Goal: Task Accomplishment & Management: Manage account settings

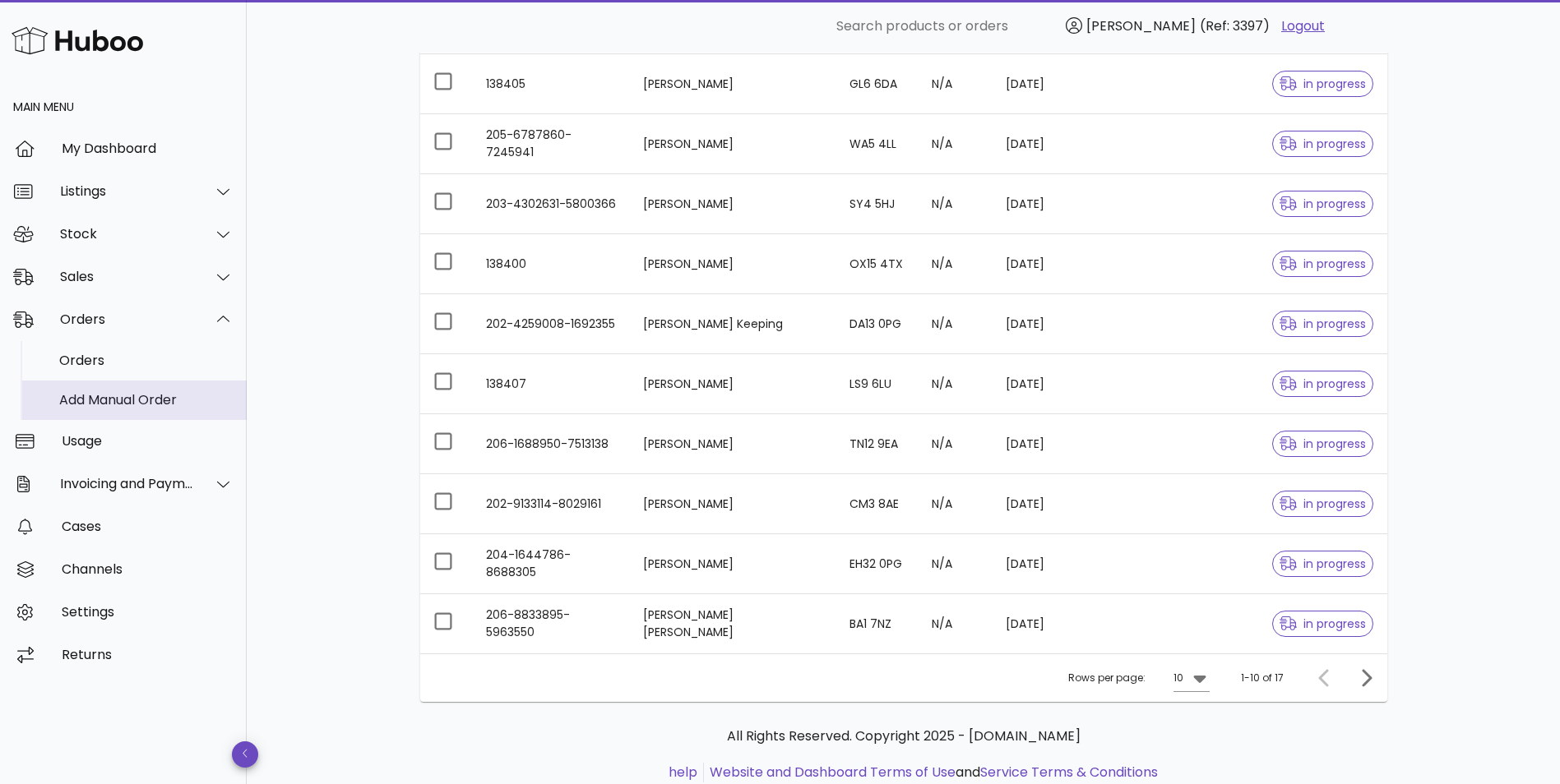
click at [93, 397] on div "Add Manual Order" at bounding box center [146, 400] width 174 height 15
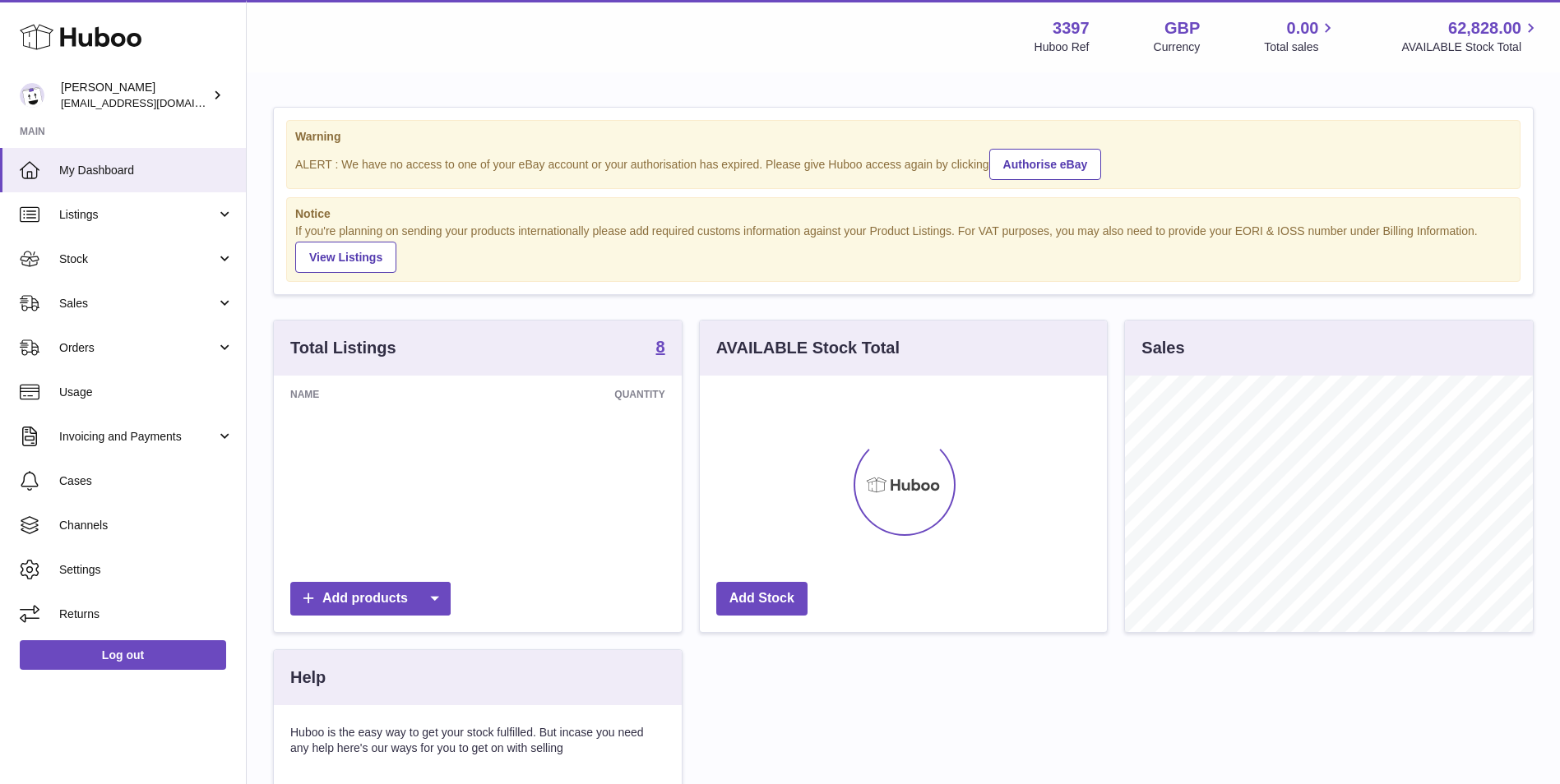
scroll to position [256, 407]
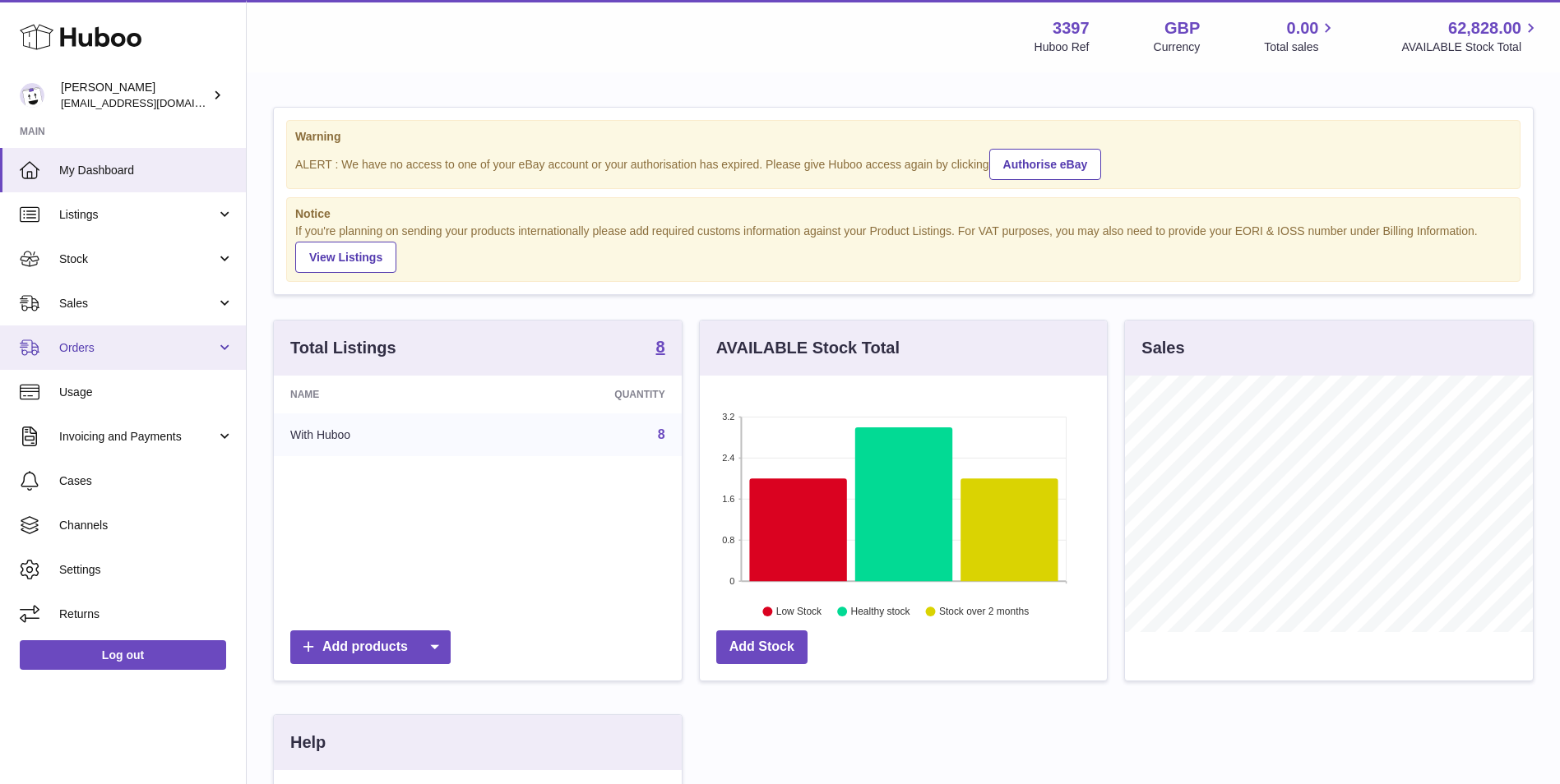
click at [89, 349] on span "Orders" at bounding box center [137, 348] width 157 height 15
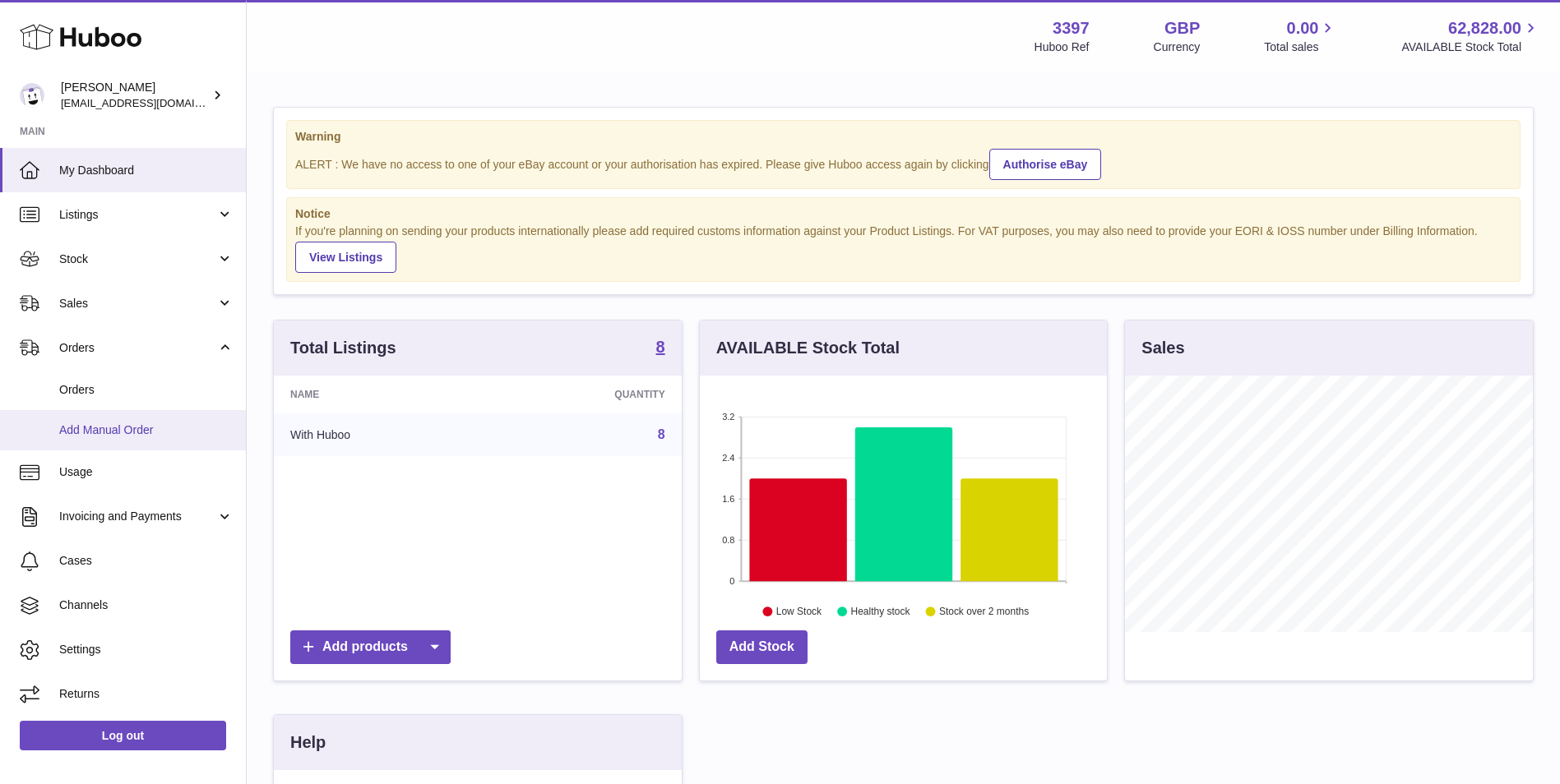
click at [90, 432] on span "Add Manual Order" at bounding box center [146, 430] width 174 height 15
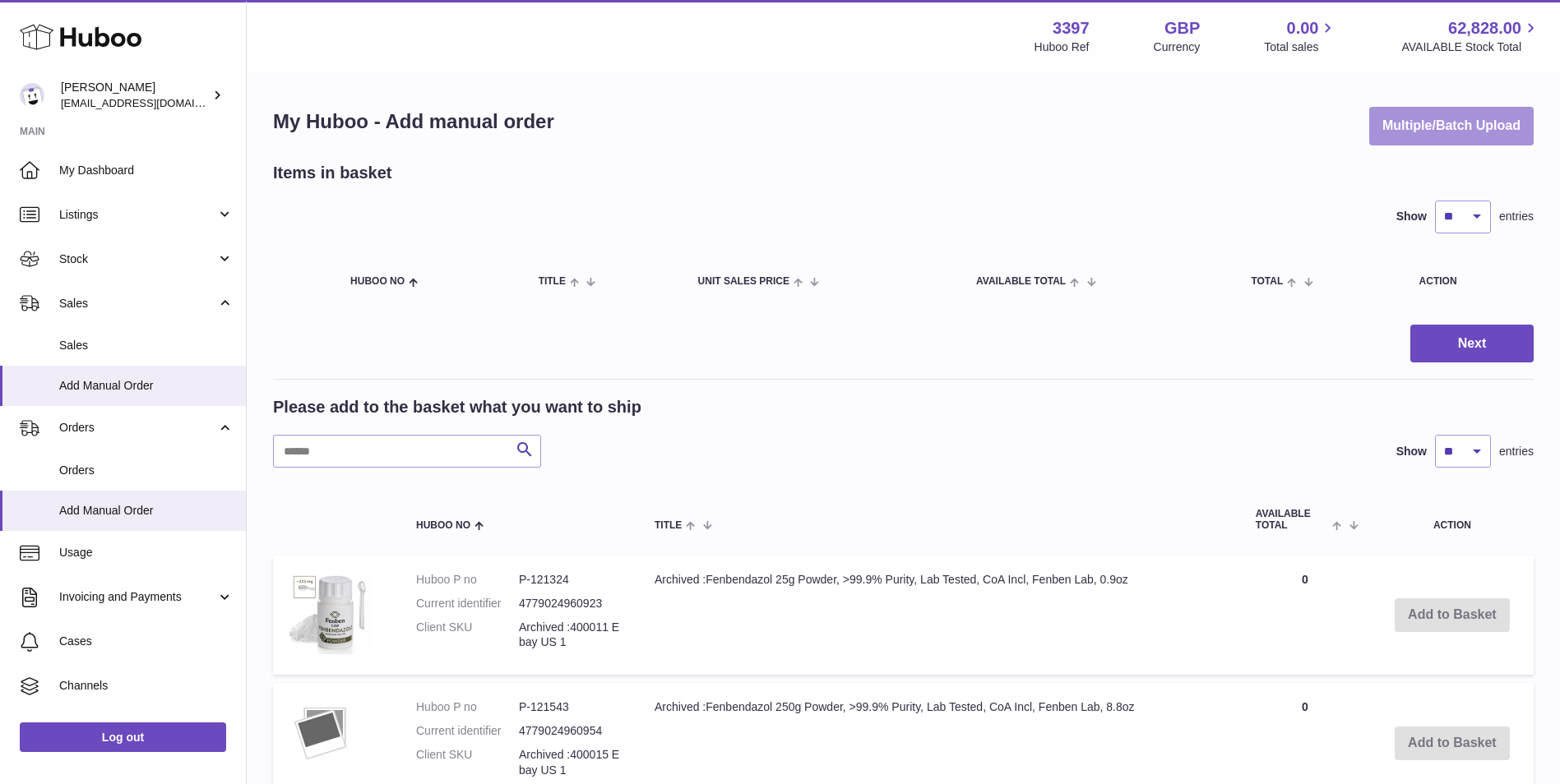
click at [1436, 118] on button "Multiple/Batch Upload" at bounding box center [1451, 126] width 164 height 39
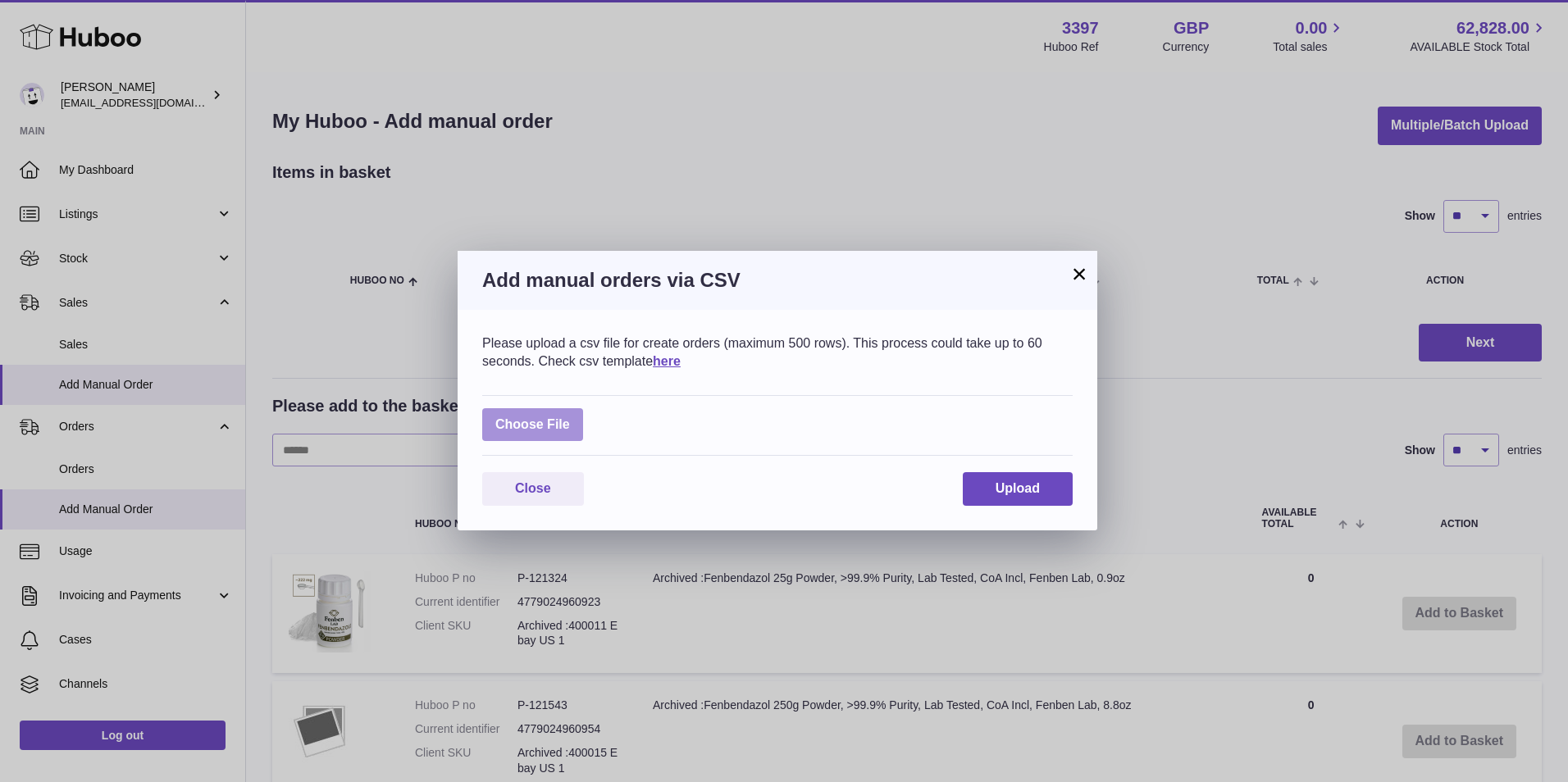
click at [545, 430] on label at bounding box center [532, 425] width 101 height 34
click at [570, 418] on input "file" at bounding box center [570, 417] width 1 height 1
type input "**********"
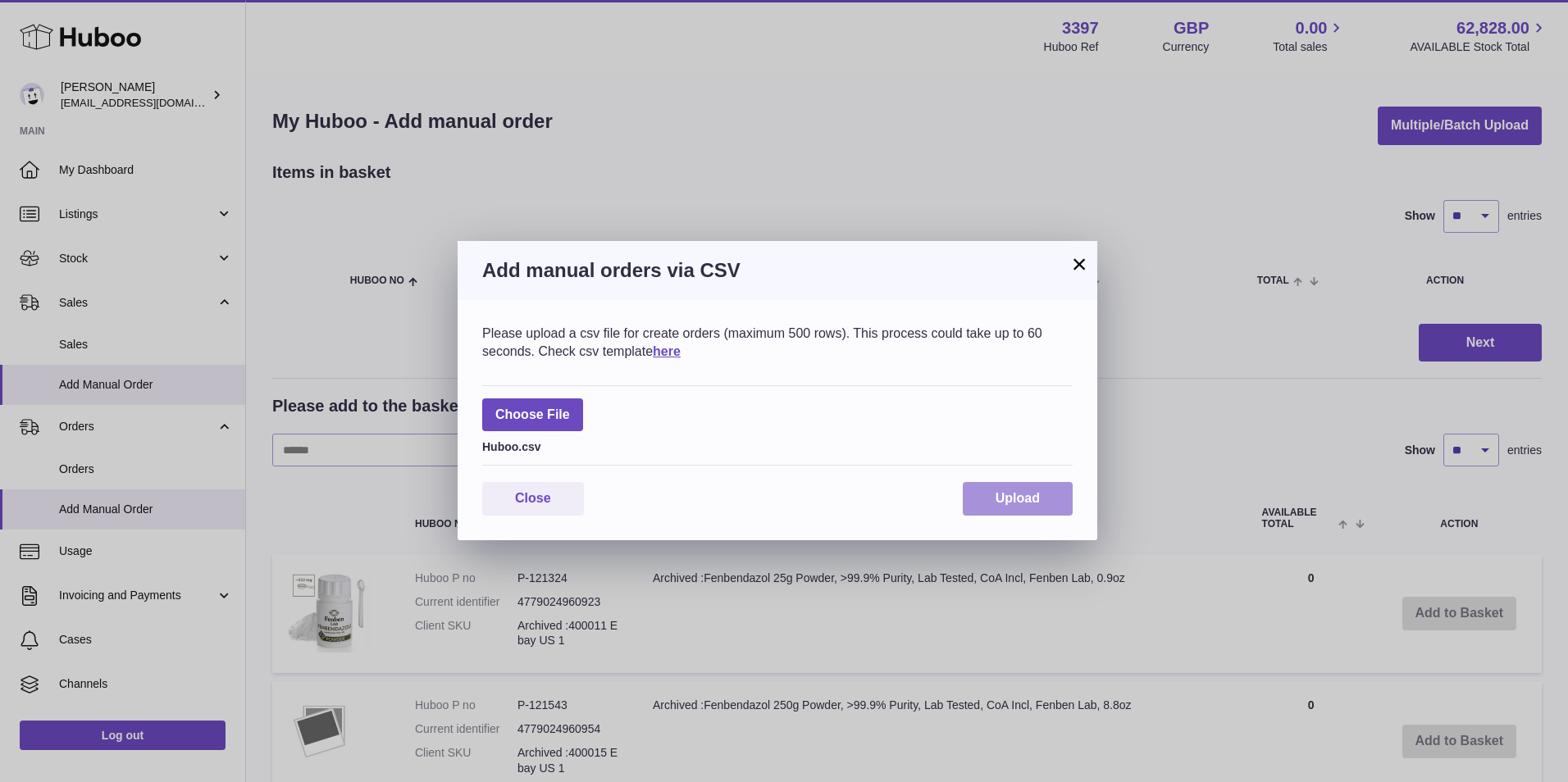
click at [1022, 494] on span "Upload" at bounding box center [1018, 497] width 44 height 14
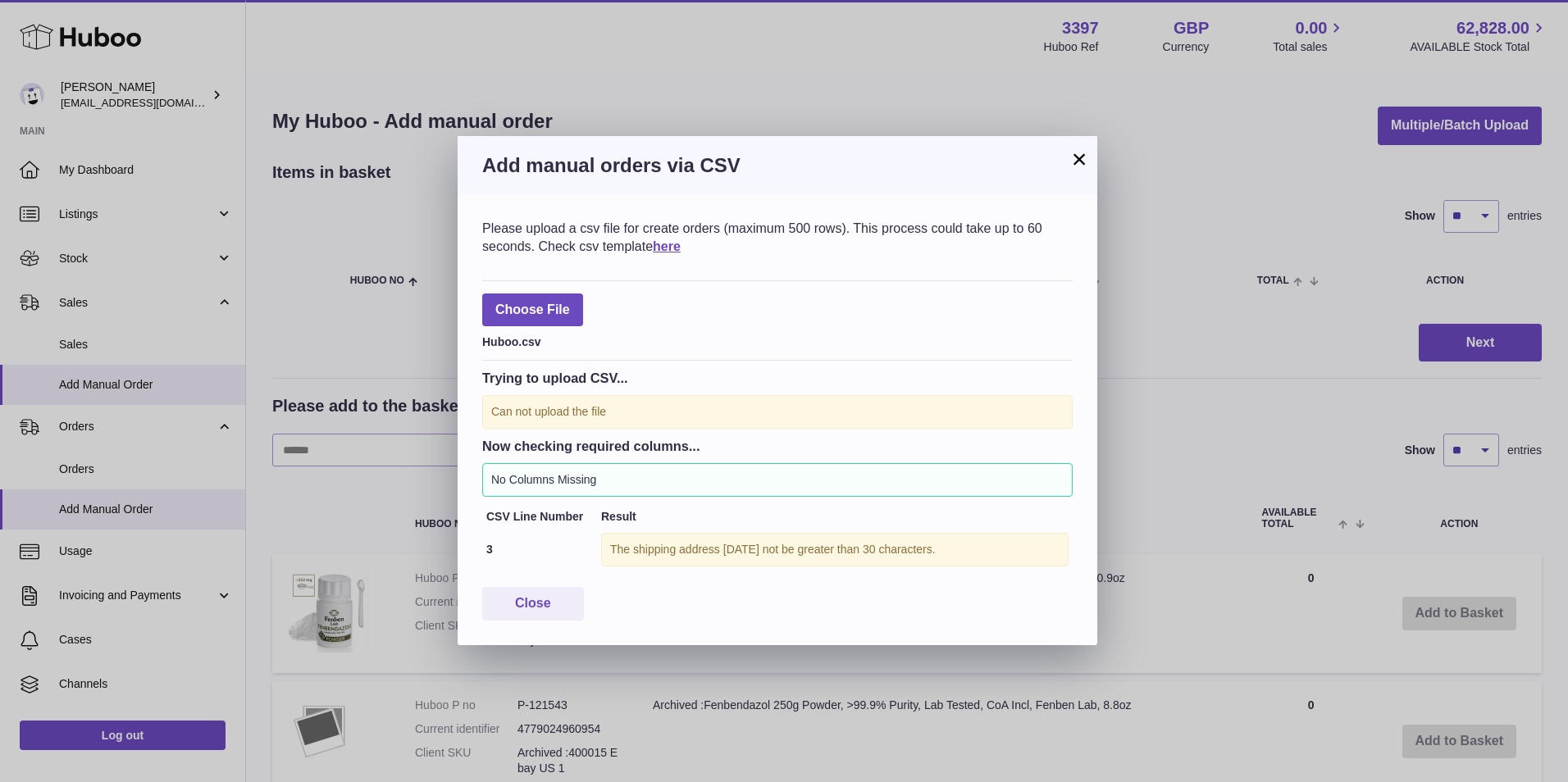
click at [1083, 157] on button "×" at bounding box center [1079, 159] width 20 height 20
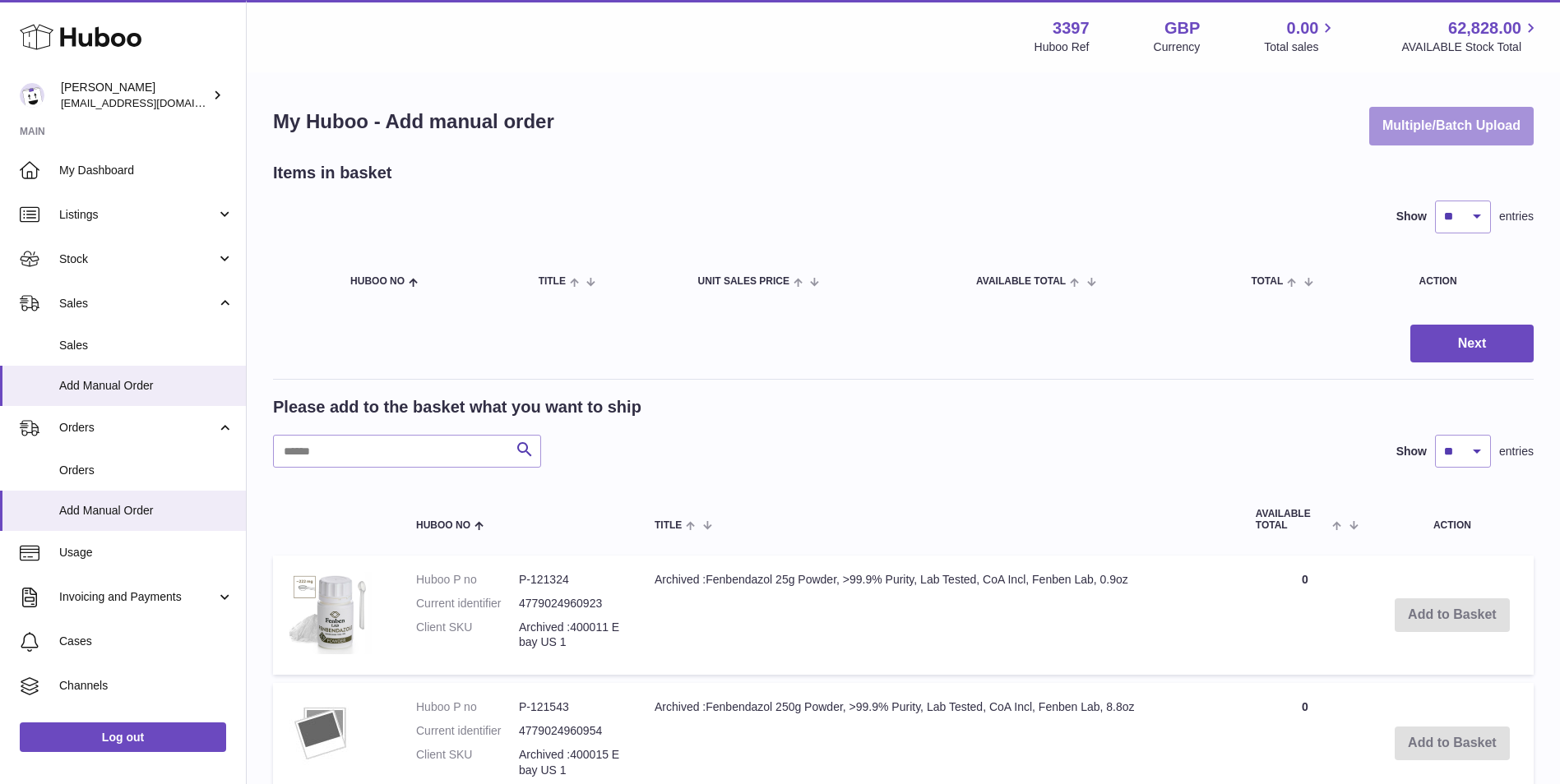
click at [1416, 135] on button "Multiple/Batch Upload" at bounding box center [1451, 126] width 164 height 39
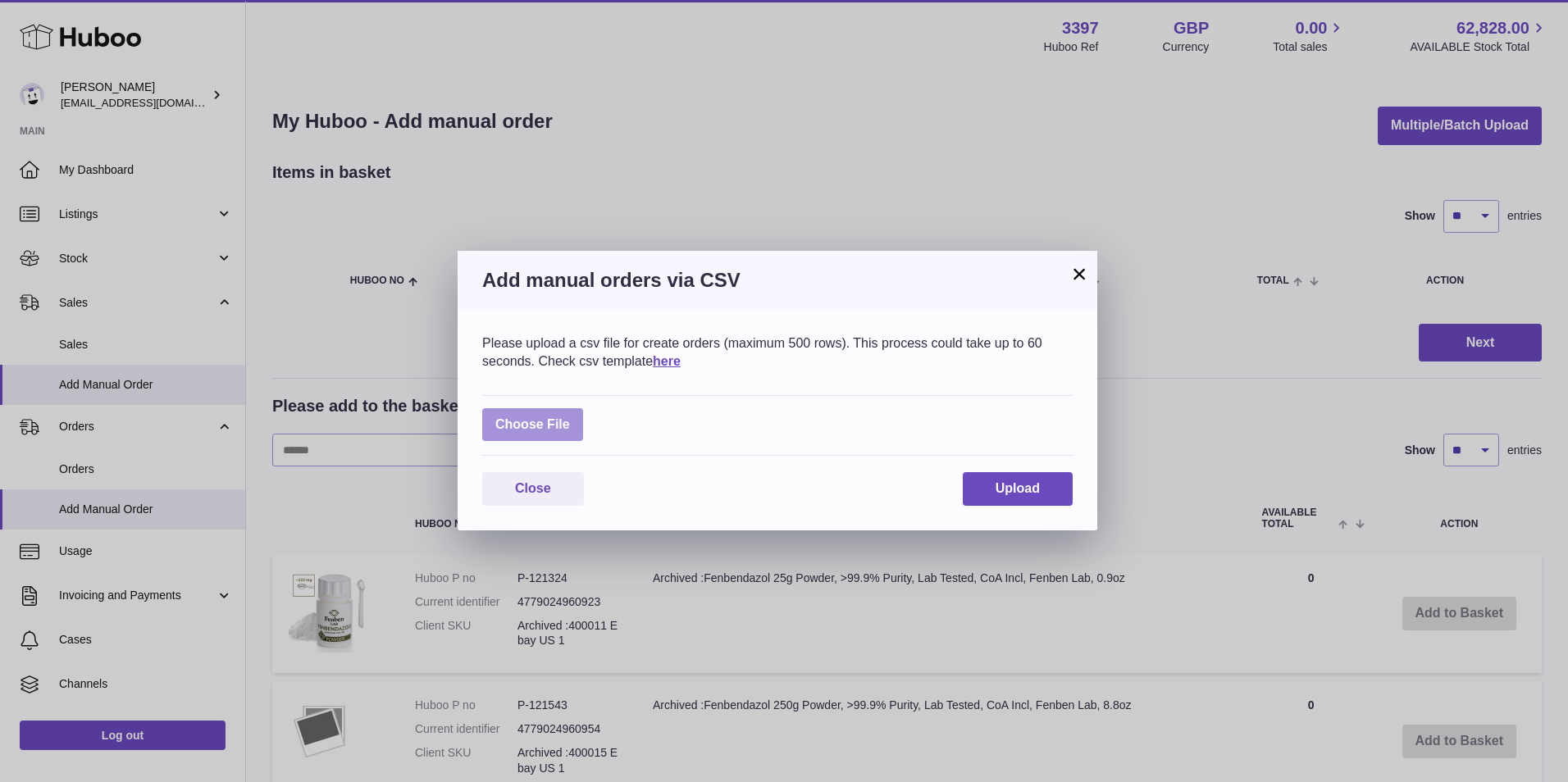
click at [546, 429] on label at bounding box center [532, 425] width 101 height 34
click at [570, 418] on input "file" at bounding box center [570, 417] width 1 height 1
type input "**********"
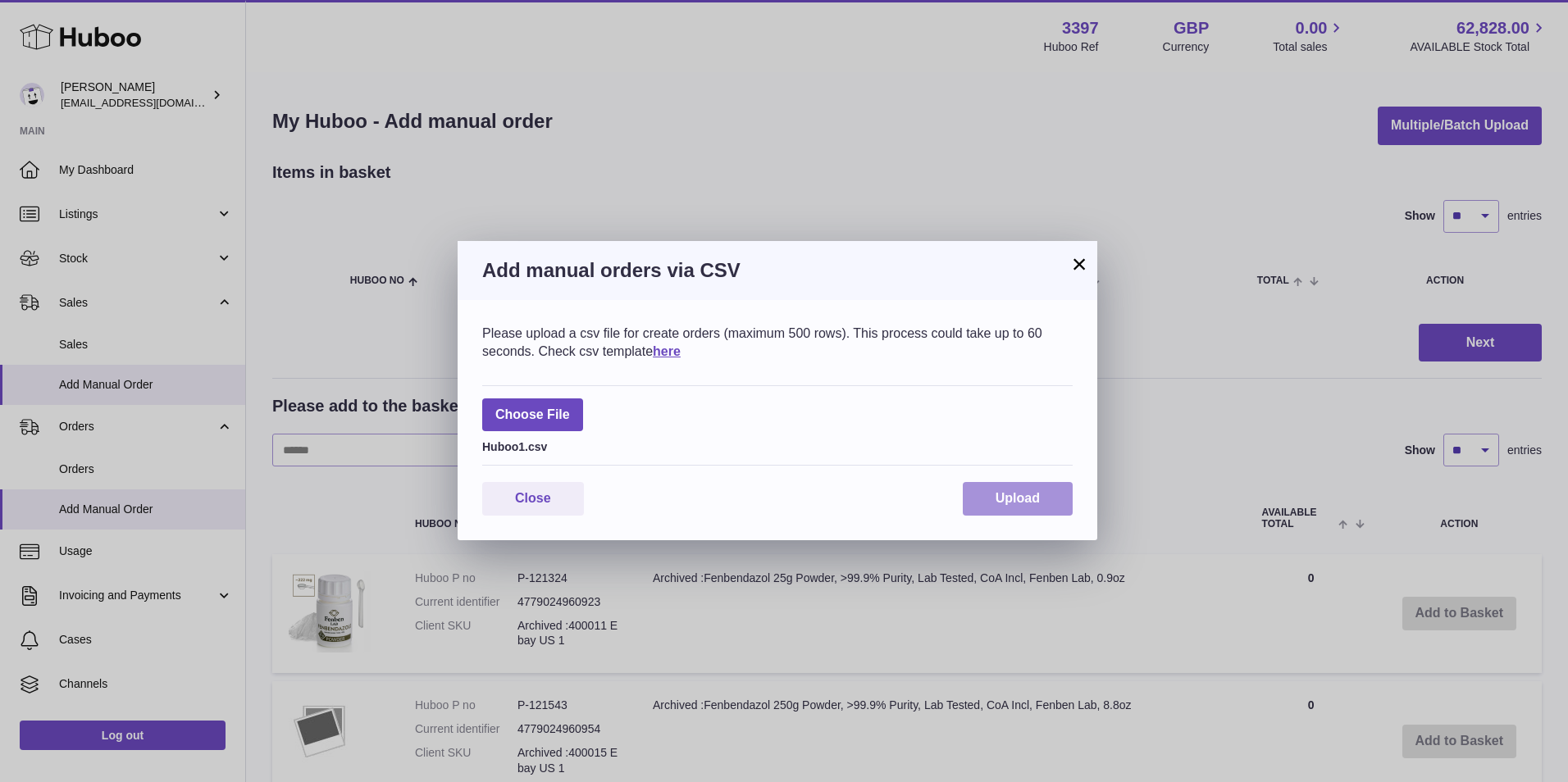
click at [1008, 488] on button "Upload" at bounding box center [1017, 498] width 110 height 34
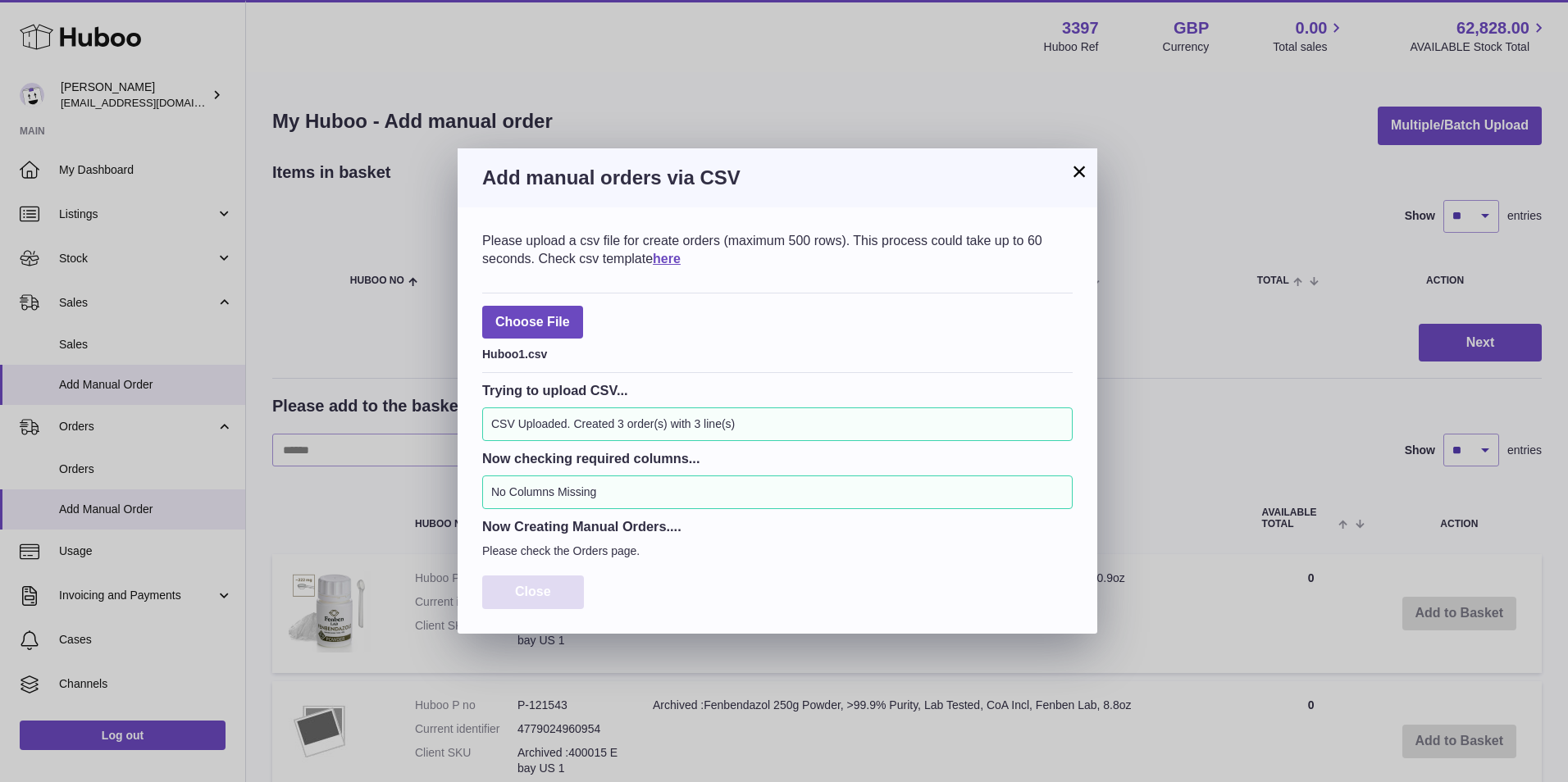
click at [524, 594] on span "Close" at bounding box center [533, 591] width 36 height 14
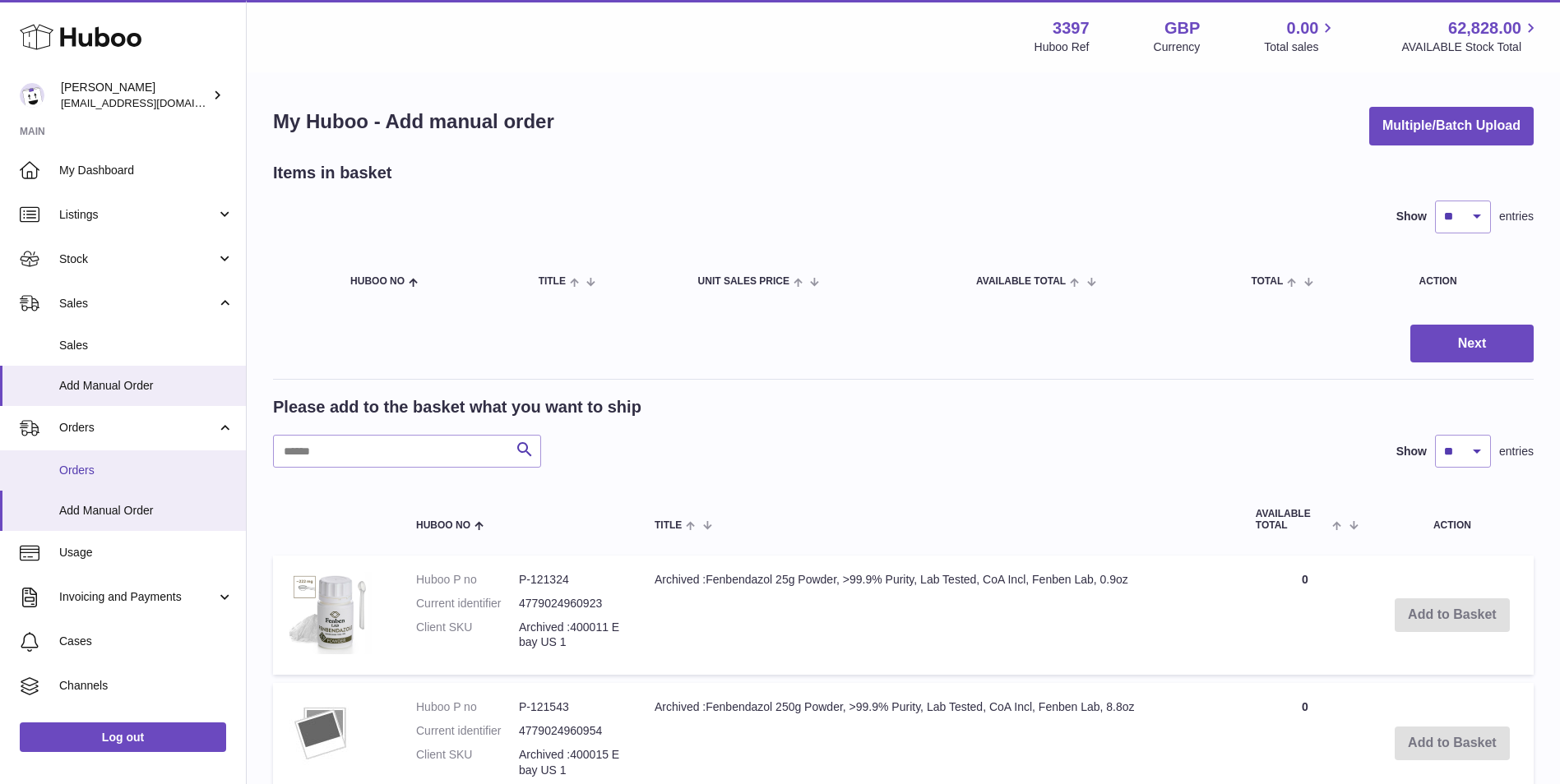
click at [91, 476] on span "Orders" at bounding box center [146, 470] width 174 height 15
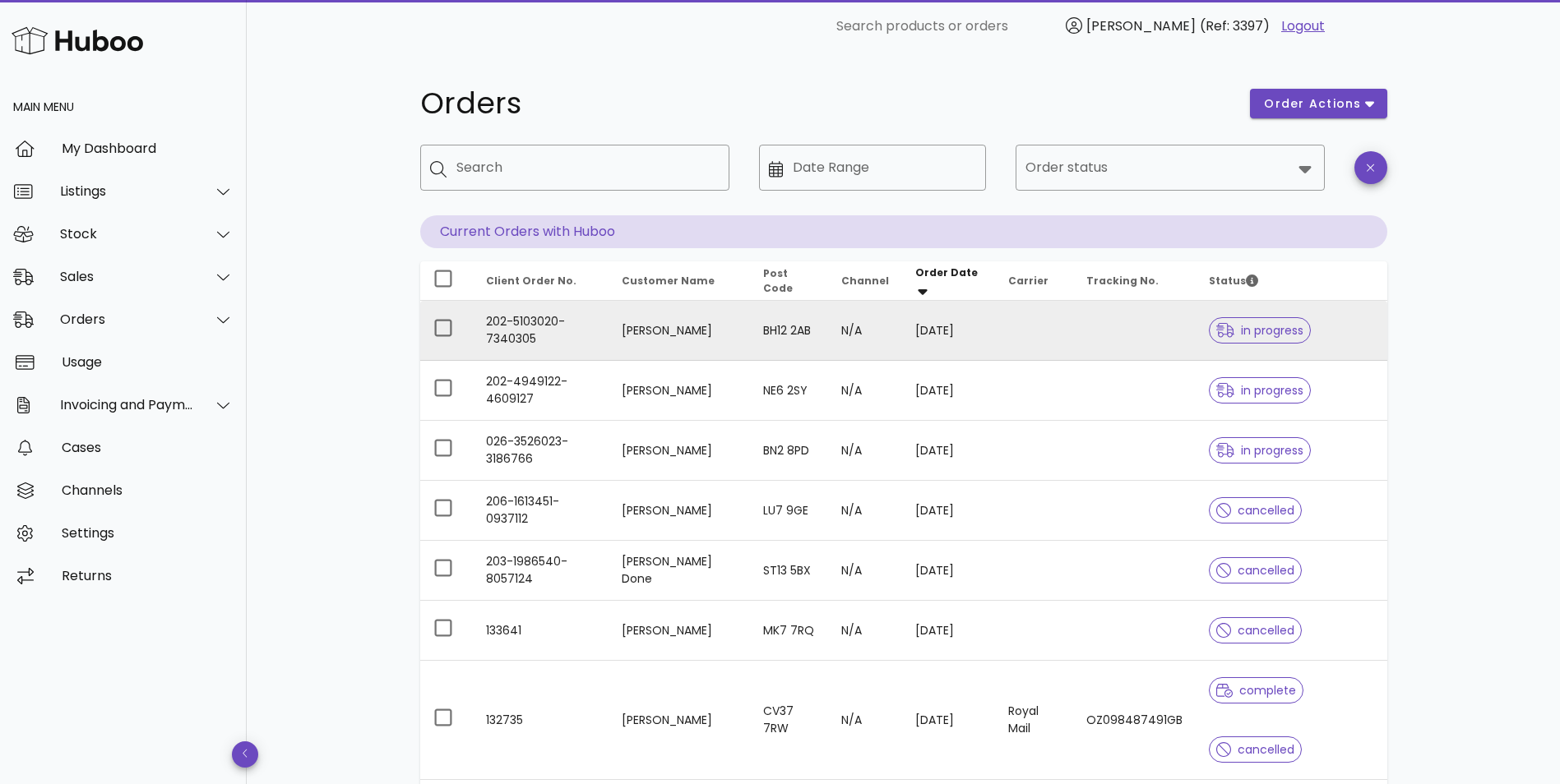
click at [609, 342] on td "202-5103020-7340305" at bounding box center [540, 331] width 135 height 60
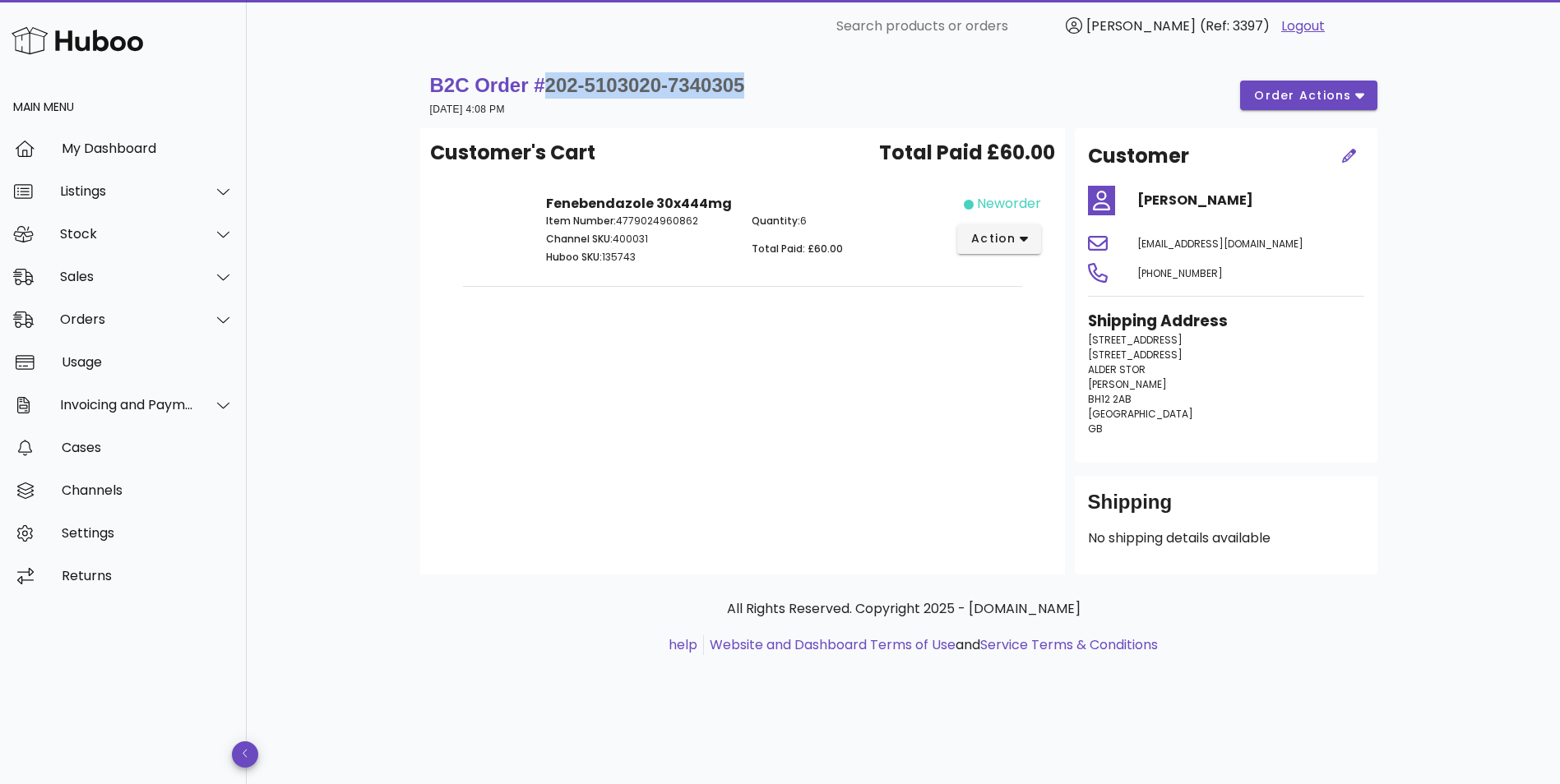
drag, startPoint x: 756, startPoint y: 79, endPoint x: 541, endPoint y: 83, distance: 215.0
click at [541, 83] on div "B2C Order # 202-5103020-7340305 21 August 2025 at 4:08 PM order actions" at bounding box center [903, 95] width 947 height 46
copy span "202-5103020-7340305"
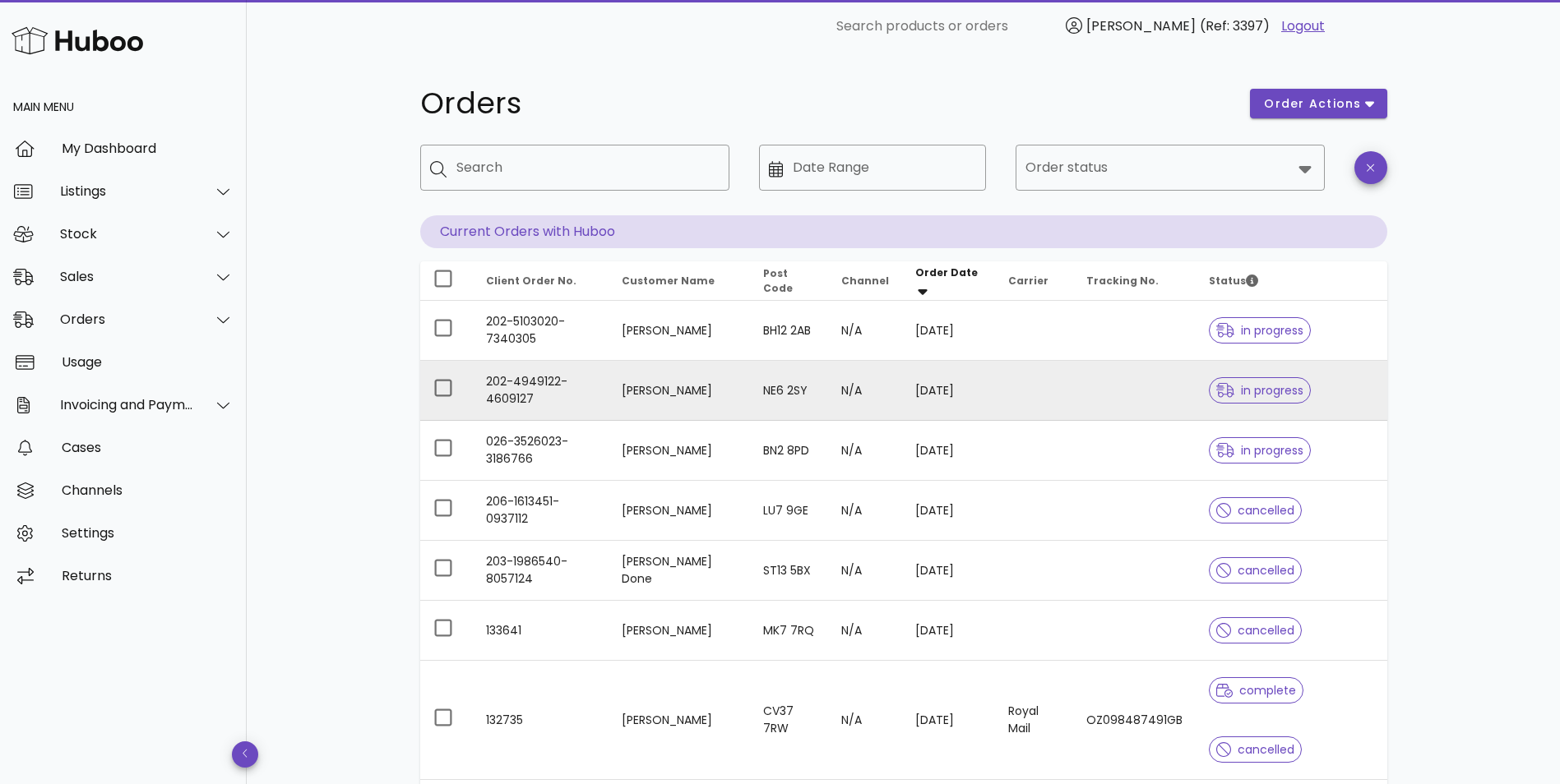
click at [579, 387] on td "202-4949122-4609127" at bounding box center [540, 391] width 135 height 60
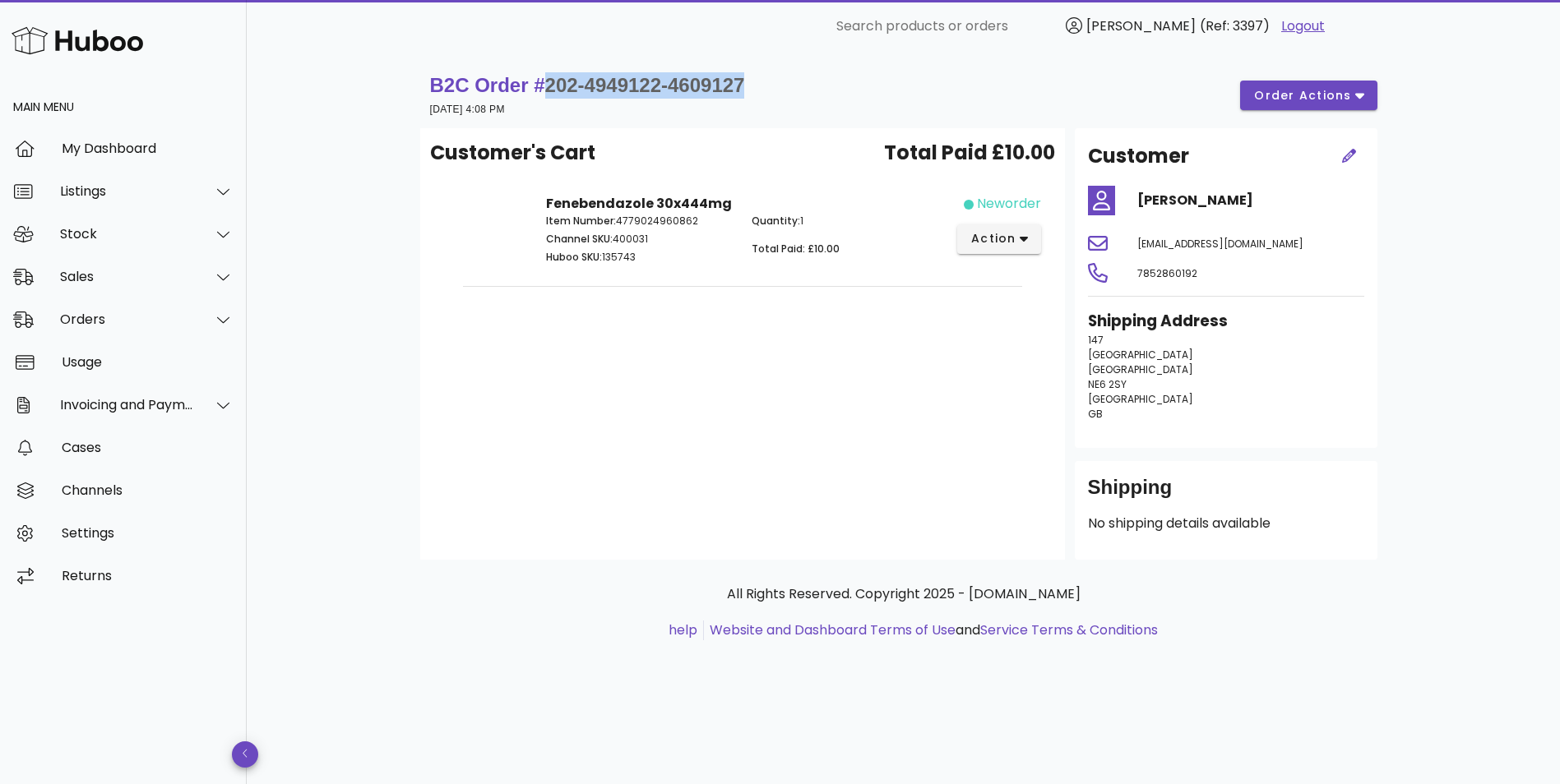
drag, startPoint x: 760, startPoint y: 86, endPoint x: 543, endPoint y: 84, distance: 217.0
click at [543, 84] on div "B2C Order # 202-4949122-4609127 21 August 2025 at 4:08 PM order actions" at bounding box center [903, 95] width 947 height 46
copy span "202-4949122-4609127"
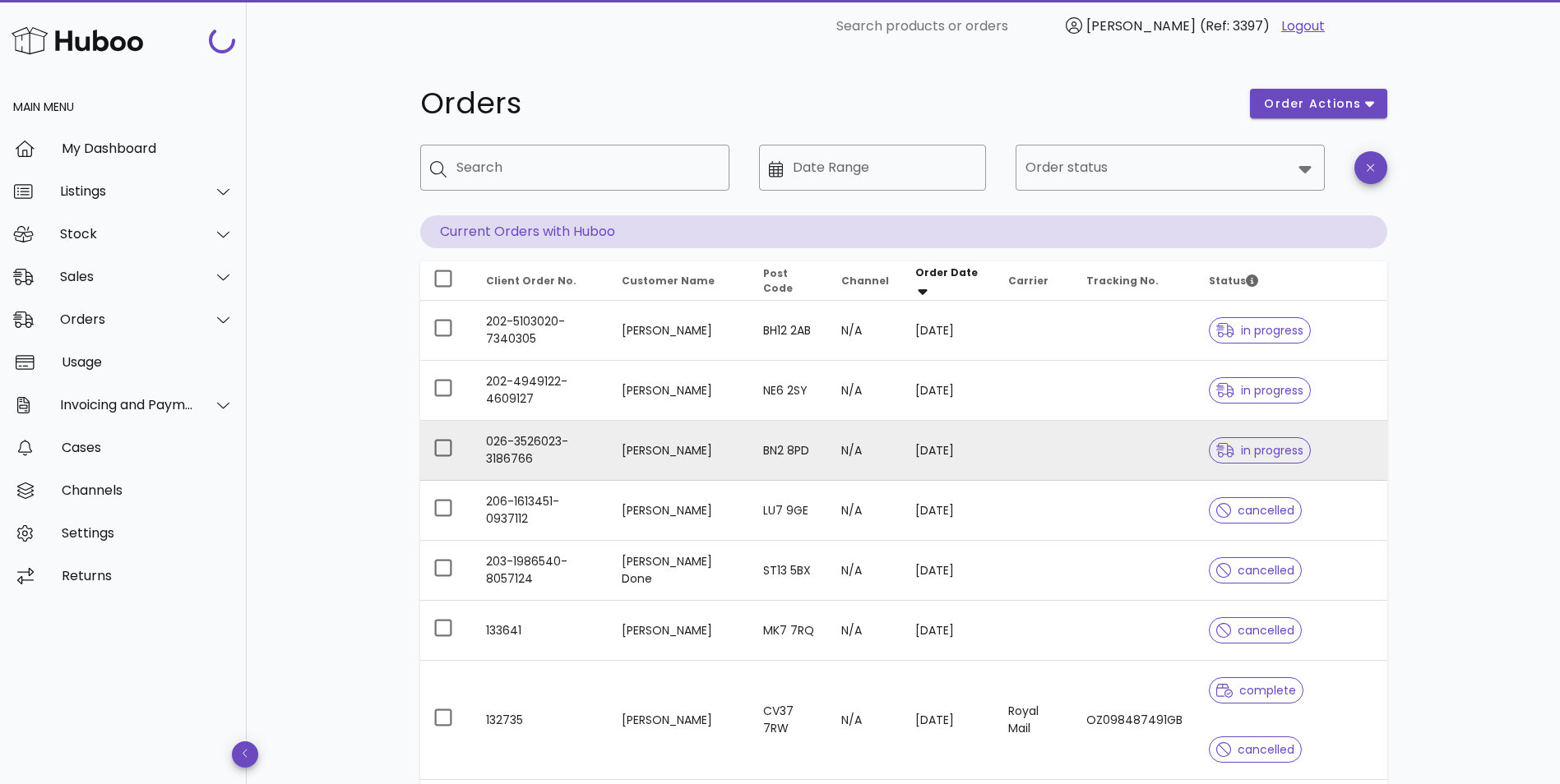
click at [644, 445] on td "Aaron THomason" at bounding box center [680, 451] width 142 height 60
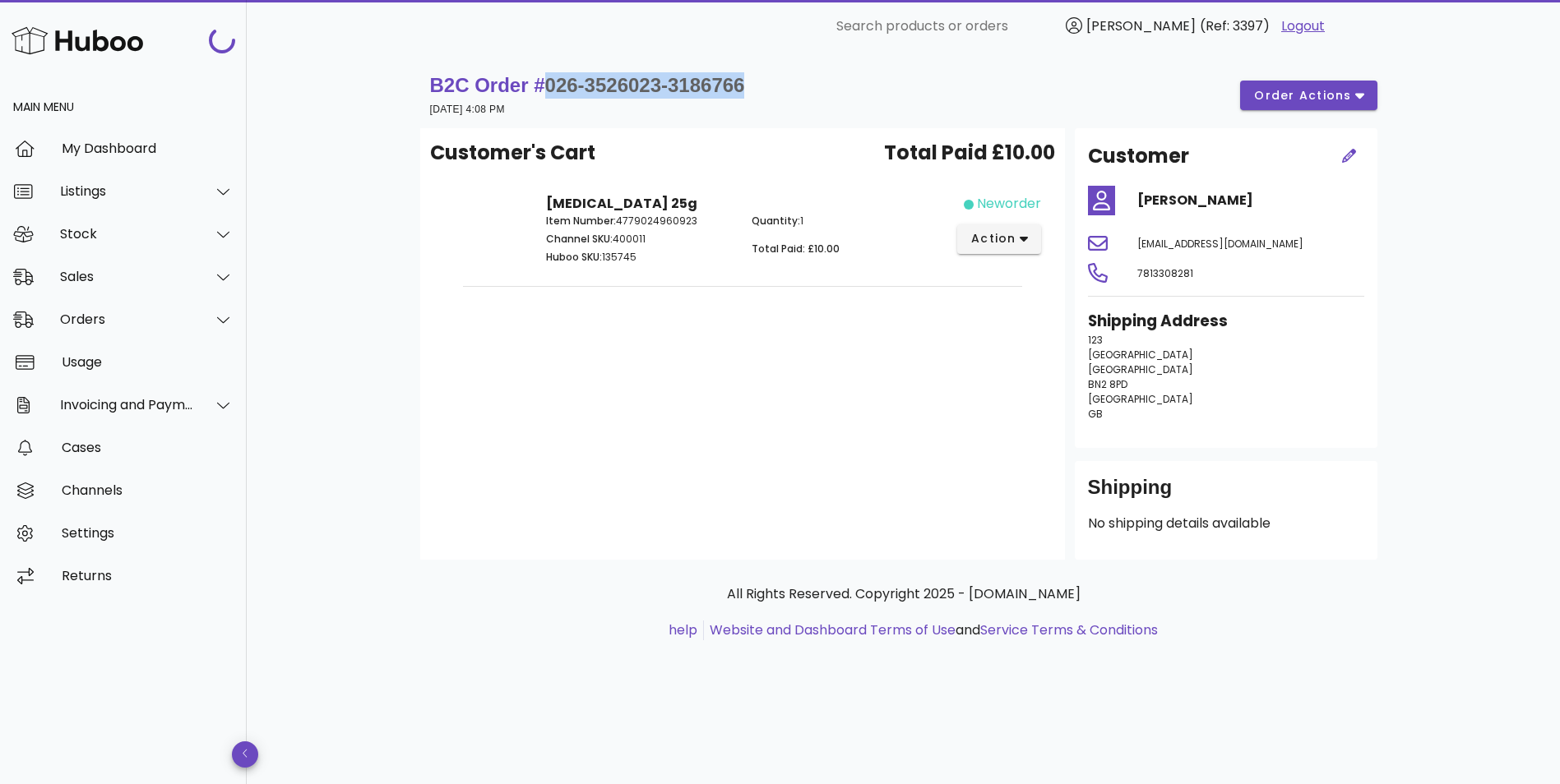
drag, startPoint x: 764, startPoint y: 84, endPoint x: 541, endPoint y: 83, distance: 223.0
click at [541, 83] on div "B2C Order # 026-3526023-3186766 21 August 2025 at 4:08 PM order actions" at bounding box center [903, 95] width 947 height 46
copy span "026-3526023-3186766"
